Goal: Transaction & Acquisition: Book appointment/travel/reservation

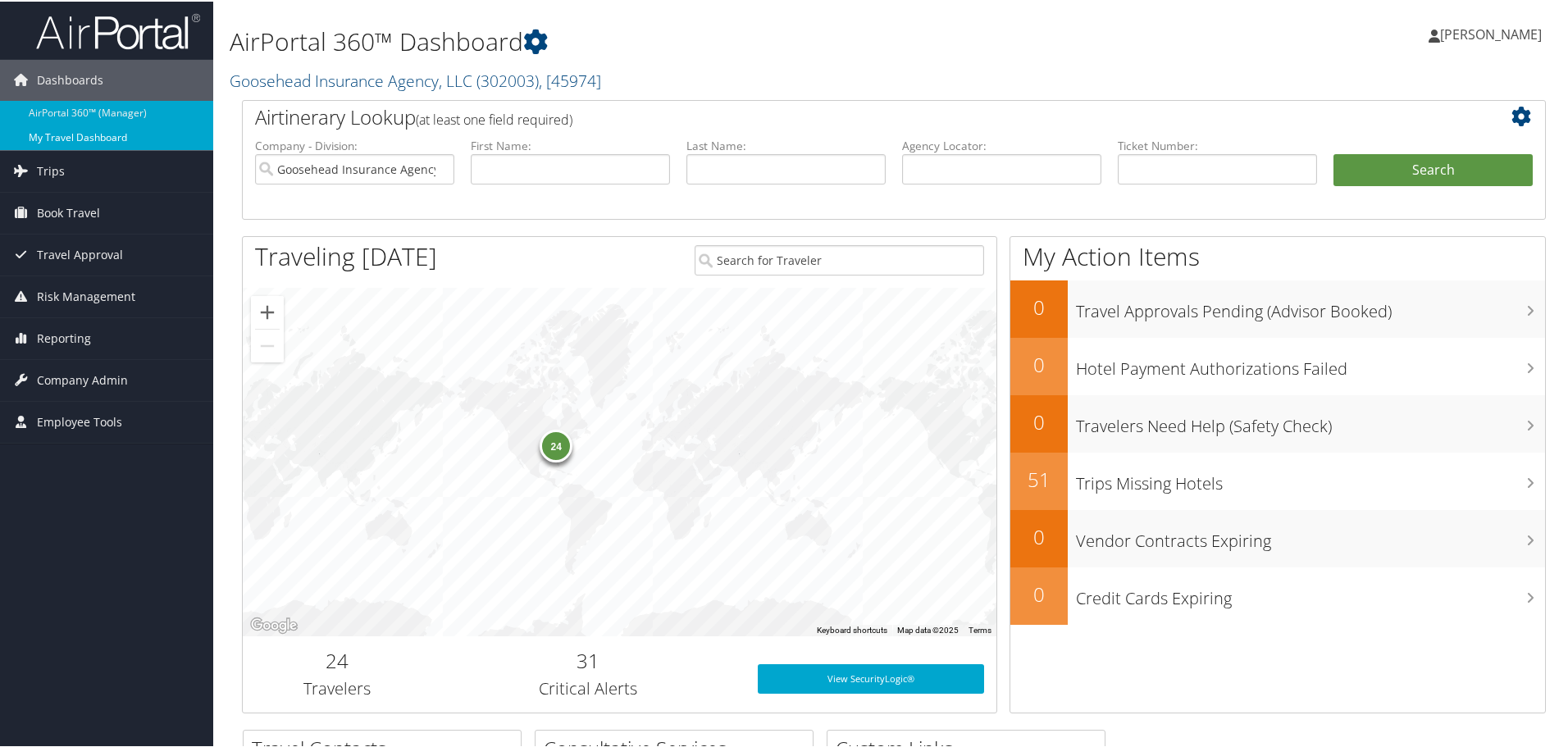
click at [77, 136] on link "My Travel Dashboard" at bounding box center [107, 135] width 214 height 25
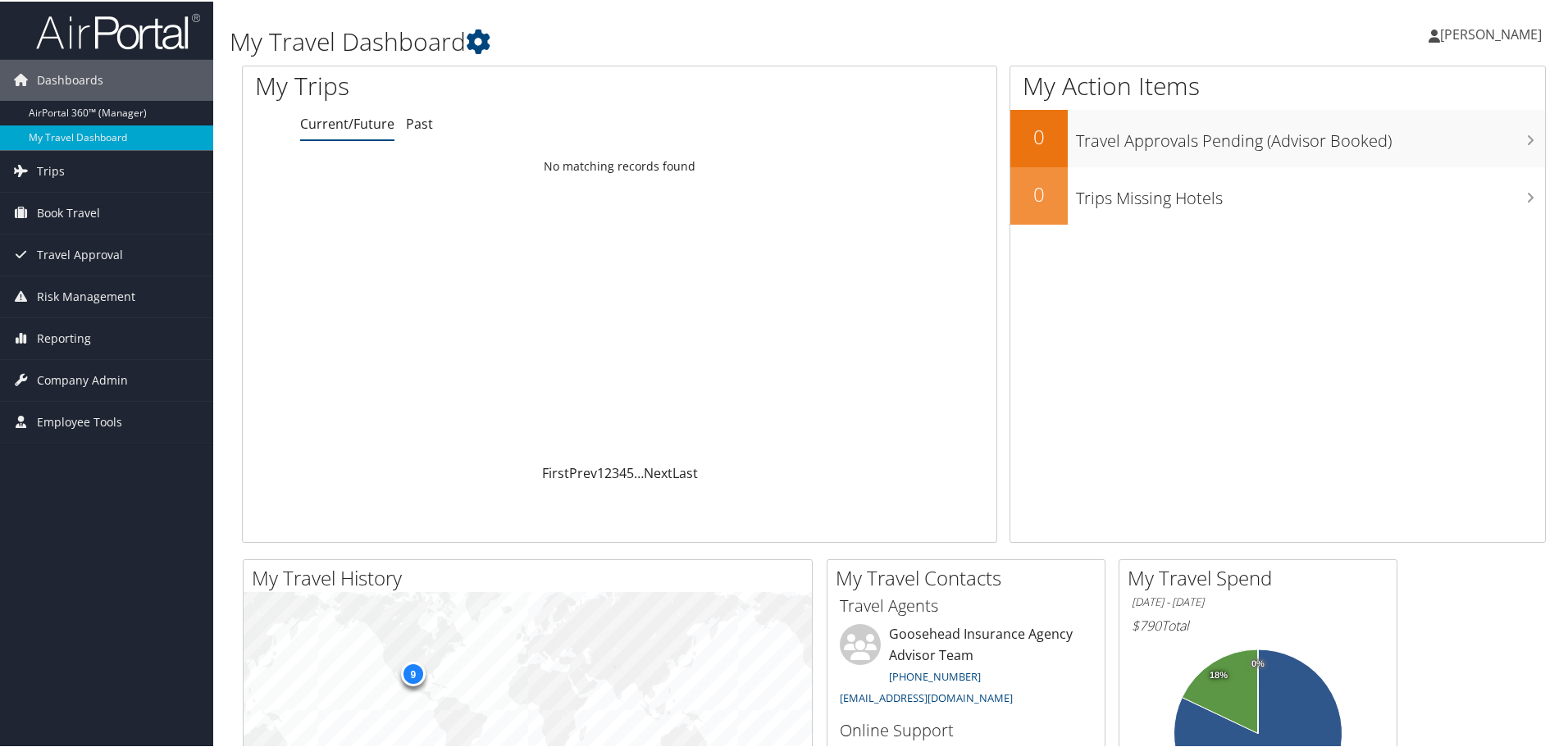
click at [1457, 35] on span "[PERSON_NAME]" at bounding box center [1491, 33] width 101 height 18
click at [68, 213] on span "Book Travel" at bounding box center [68, 211] width 64 height 41
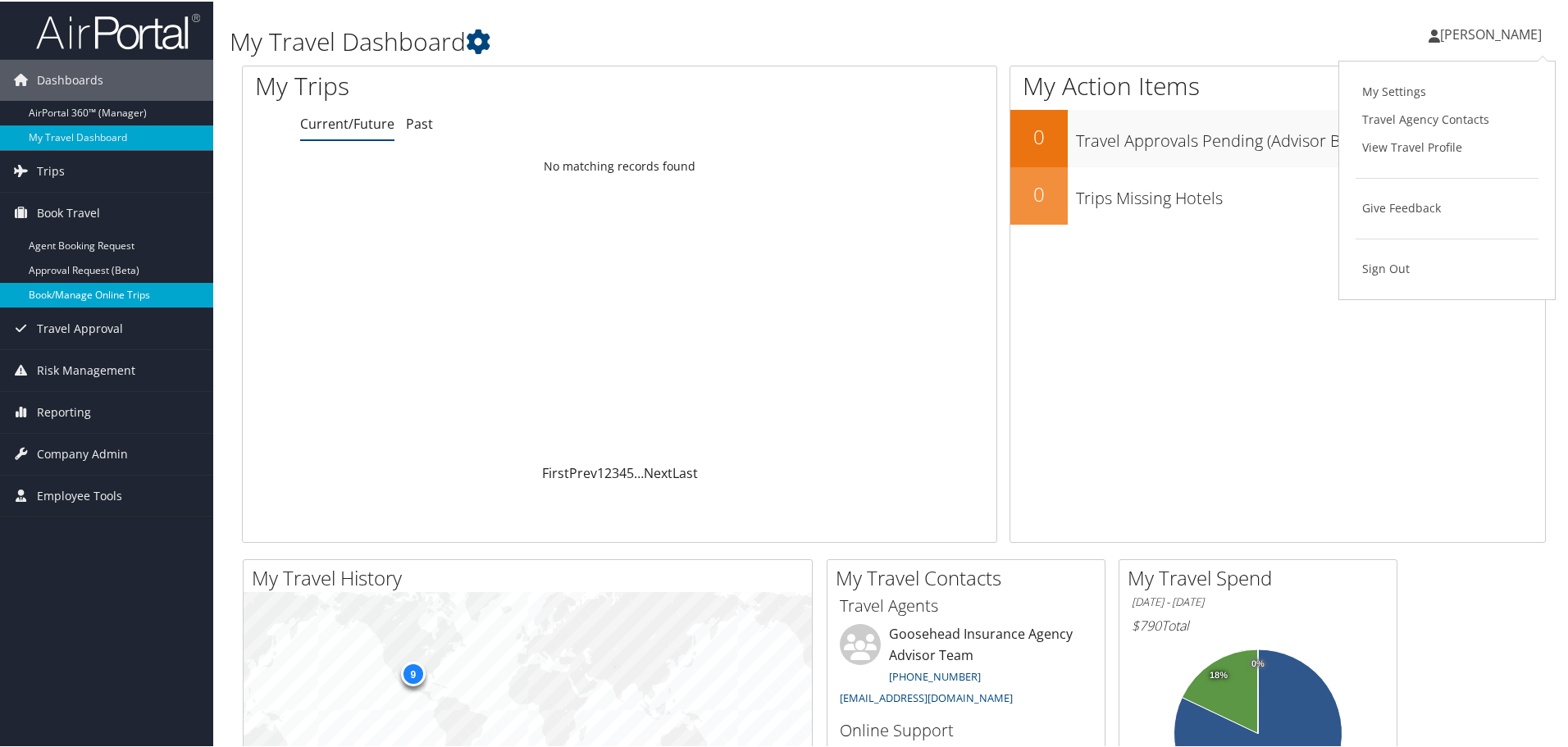
click at [64, 295] on link "Book/Manage Online Trips" at bounding box center [107, 293] width 214 height 25
